Goal: Task Accomplishment & Management: Use online tool/utility

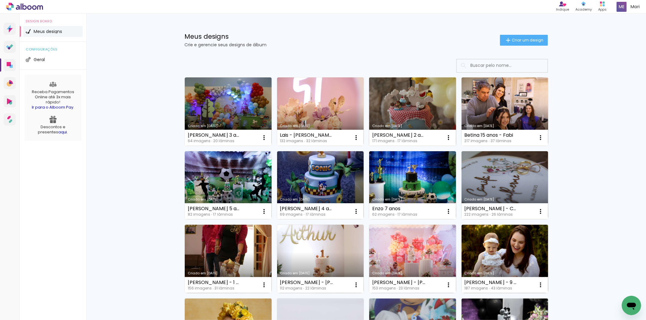
click at [388, 99] on link "Criado em [DATE]" at bounding box center [412, 112] width 87 height 68
click at [414, 98] on link "Criado em [DATE]" at bounding box center [412, 112] width 87 height 68
